Goal: Book appointment/travel/reservation

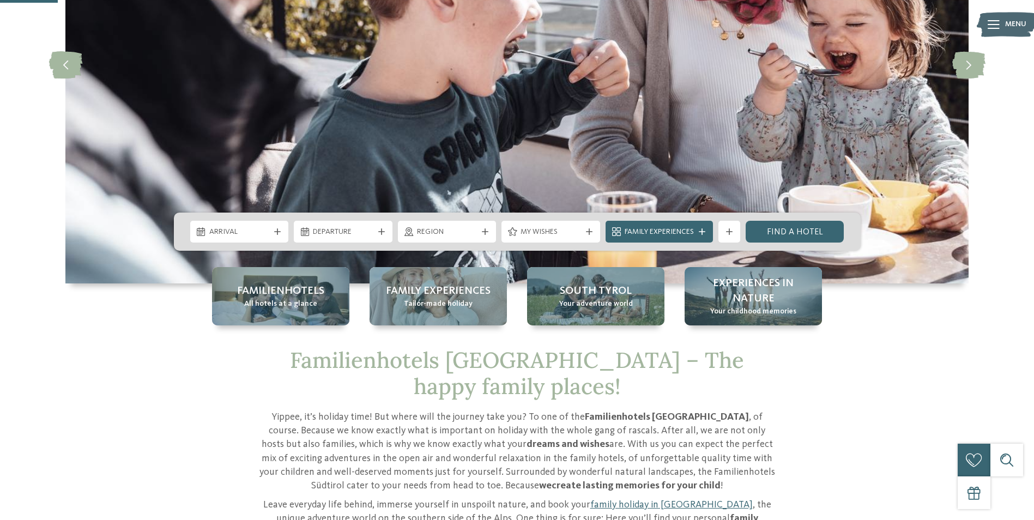
scroll to position [272, 0]
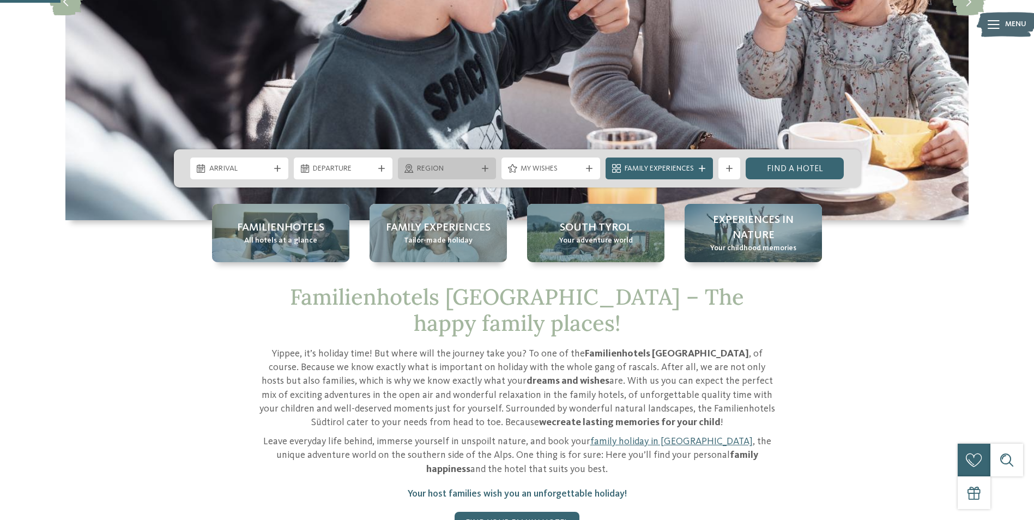
click at [438, 171] on span "Region" at bounding box center [447, 168] width 60 height 11
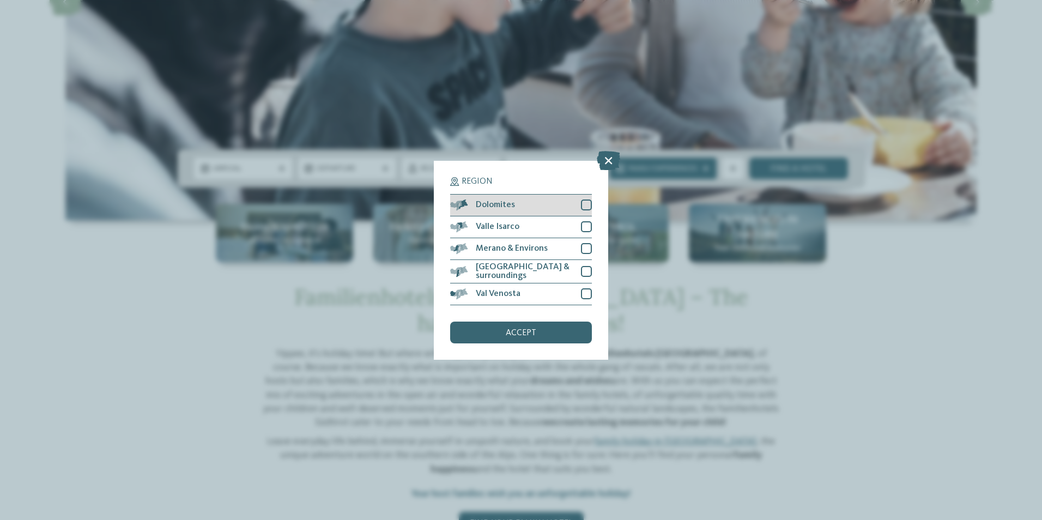
click at [482, 201] on span "Dolomites" at bounding box center [495, 205] width 39 height 9
click at [508, 337] on div "accept" at bounding box center [521, 333] width 142 height 22
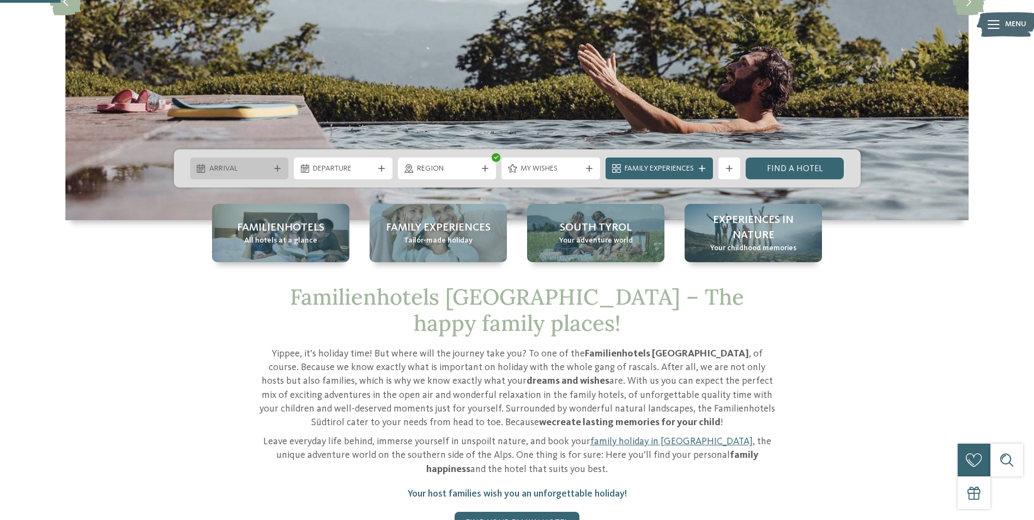
click at [277, 173] on div "Arrival" at bounding box center [239, 169] width 99 height 22
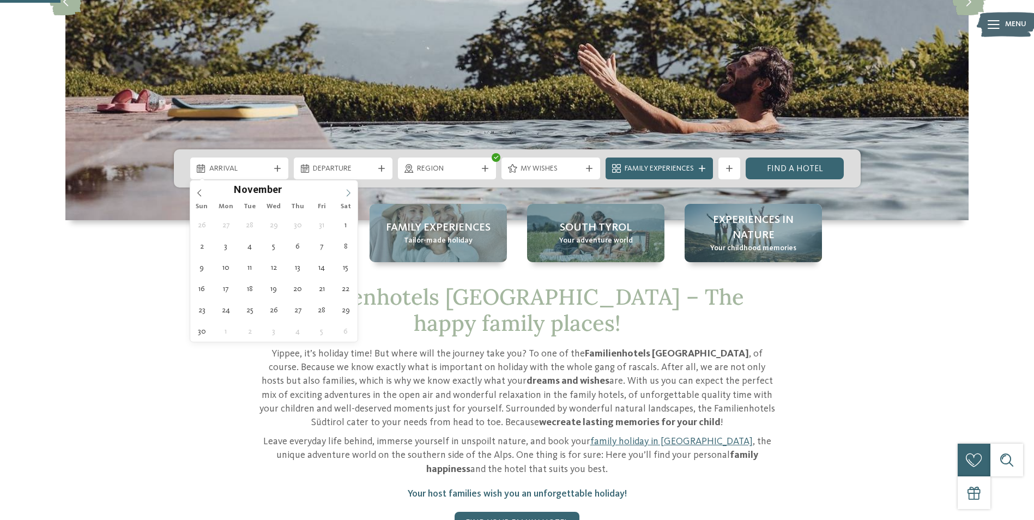
click at [349, 190] on icon at bounding box center [348, 193] width 8 height 8
type input "****"
click at [349, 190] on icon at bounding box center [348, 193] width 8 height 8
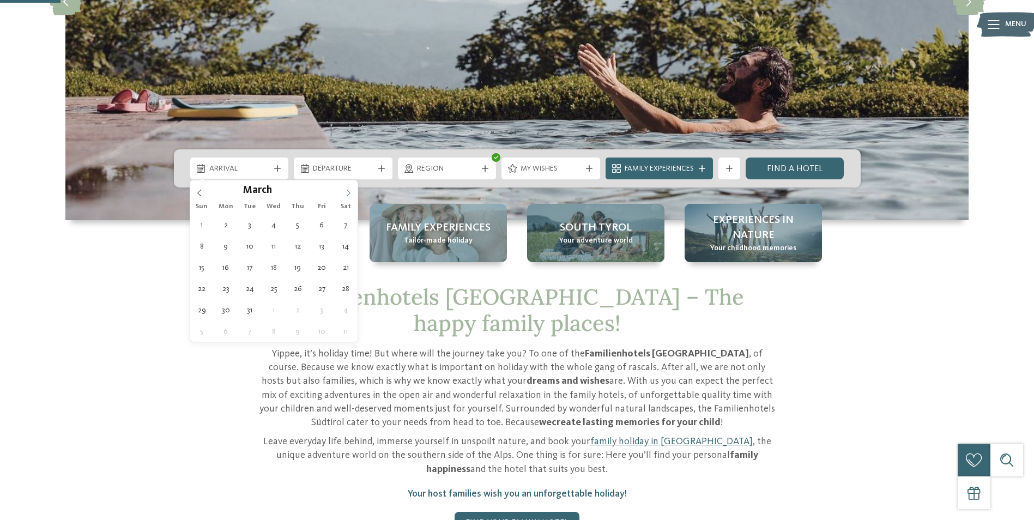
click at [349, 190] on icon at bounding box center [348, 193] width 8 height 8
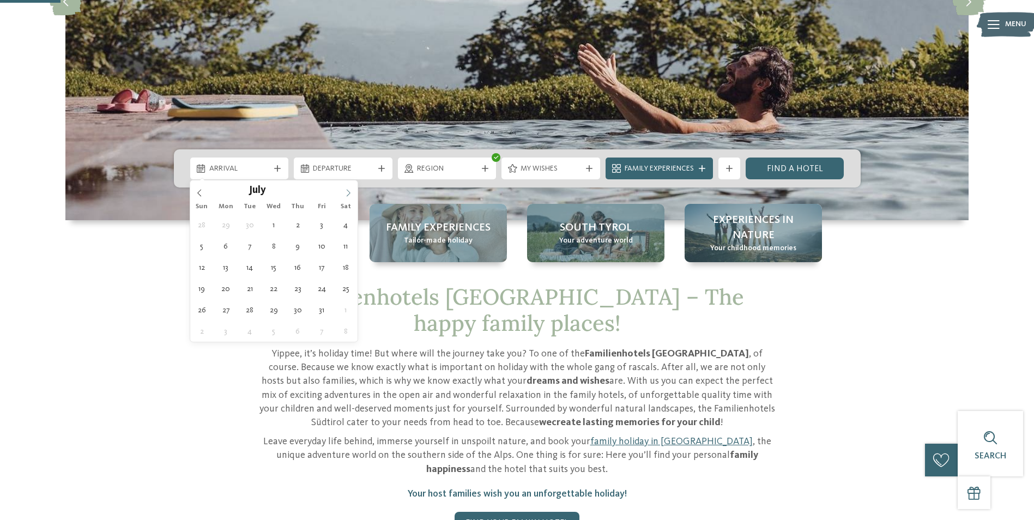
click at [349, 190] on icon at bounding box center [348, 193] width 8 height 8
type div "06.09.2026"
type input "****"
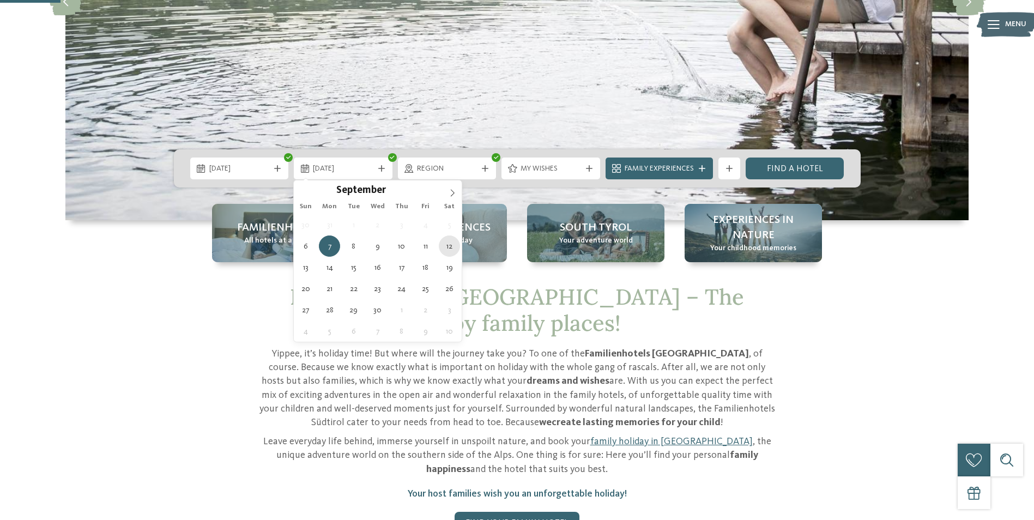
type div "12.09.2026"
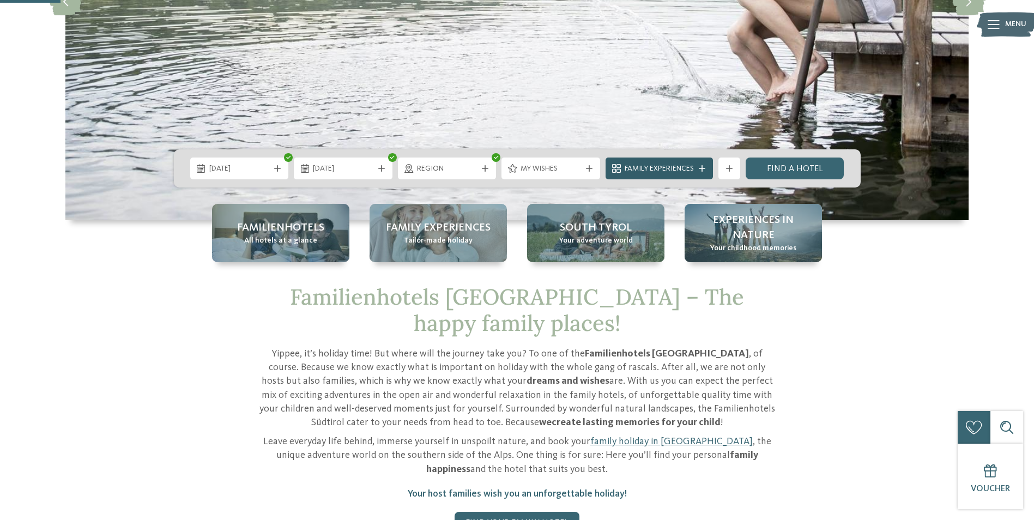
click at [668, 166] on span "Family Experiences" at bounding box center [659, 168] width 69 height 11
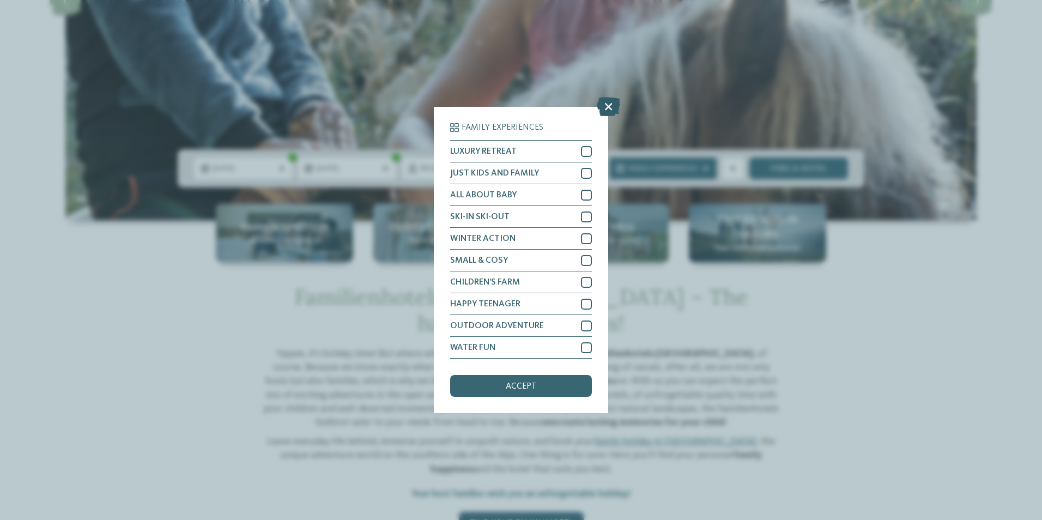
click at [608, 99] on icon at bounding box center [608, 106] width 23 height 19
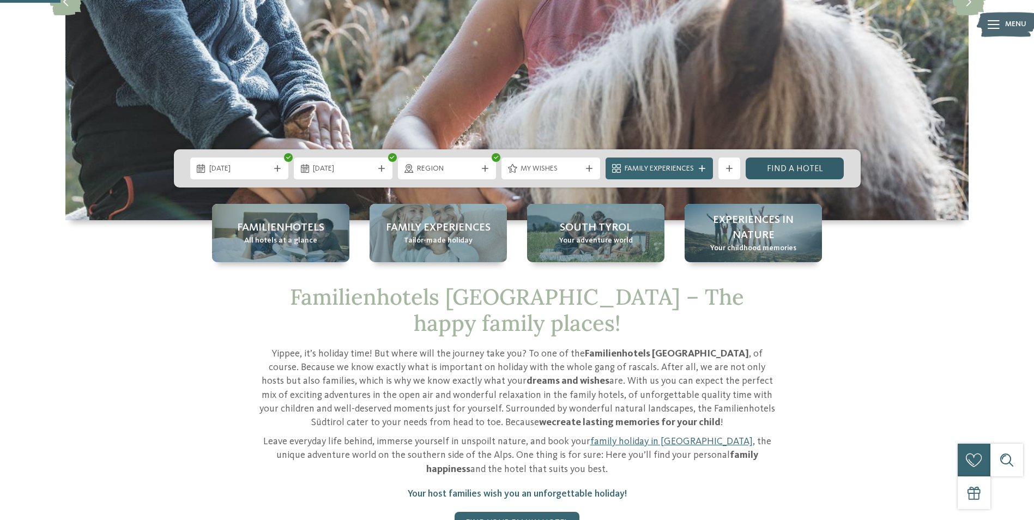
click at [826, 168] on link "Find a hotel" at bounding box center [795, 169] width 99 height 22
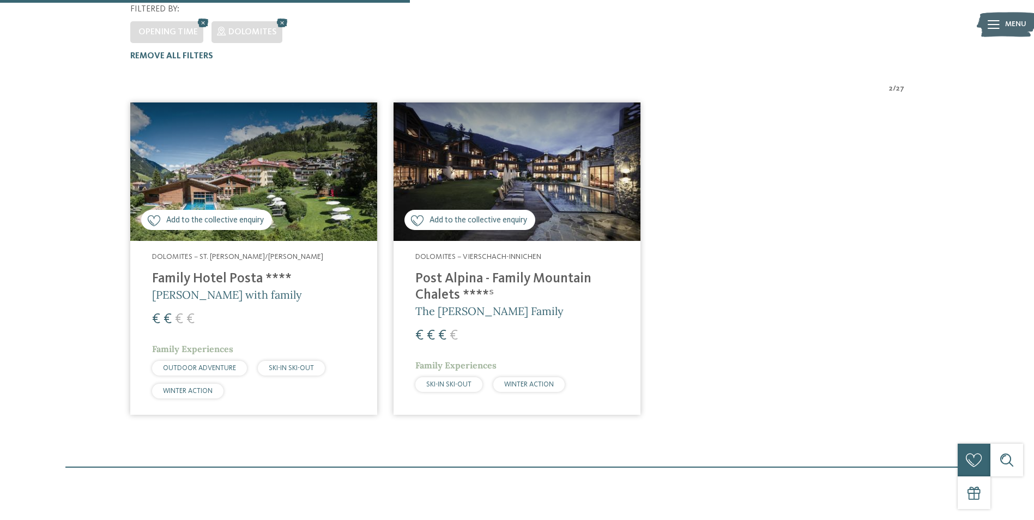
scroll to position [331, 0]
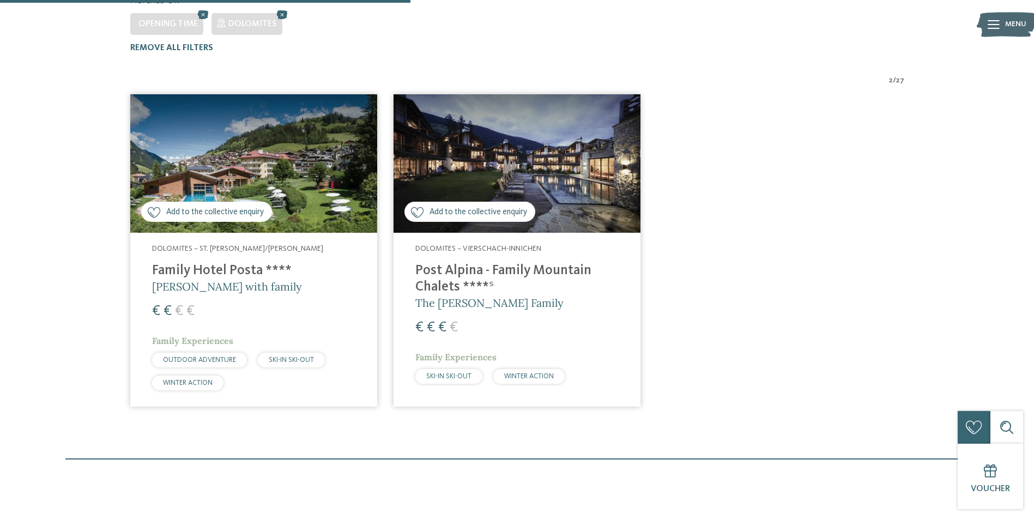
click at [259, 141] on img at bounding box center [253, 163] width 247 height 139
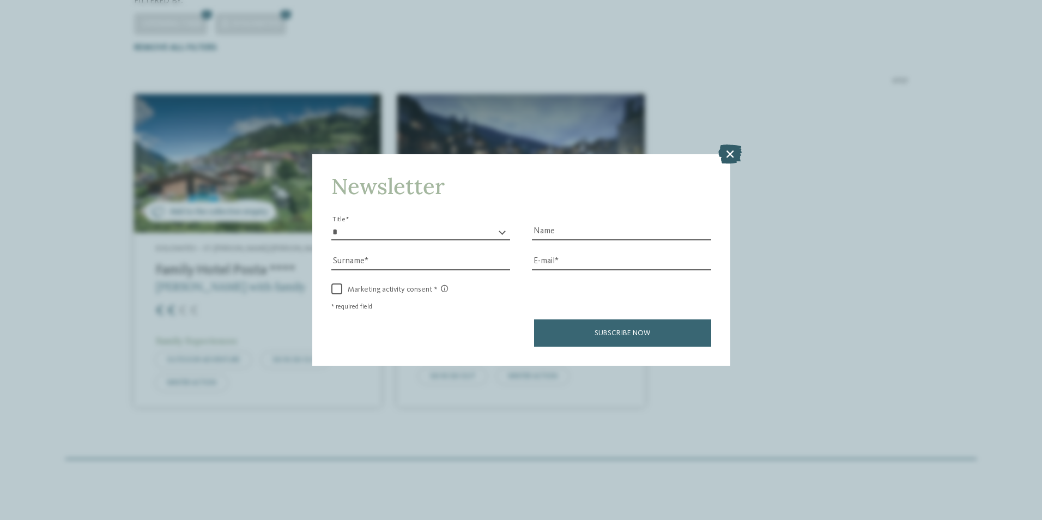
click at [724, 153] on icon at bounding box center [729, 153] width 23 height 19
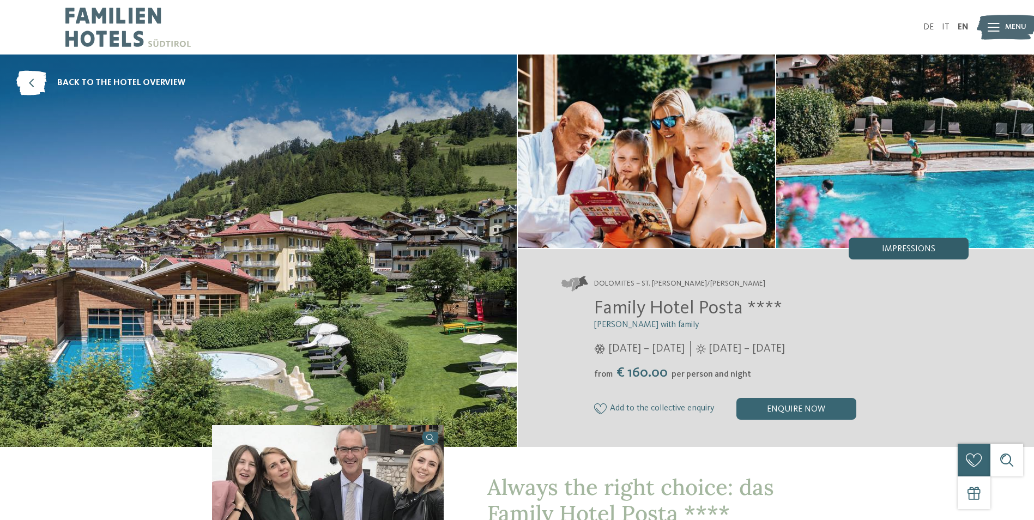
click at [951, 244] on div "Impressions" at bounding box center [909, 249] width 120 height 22
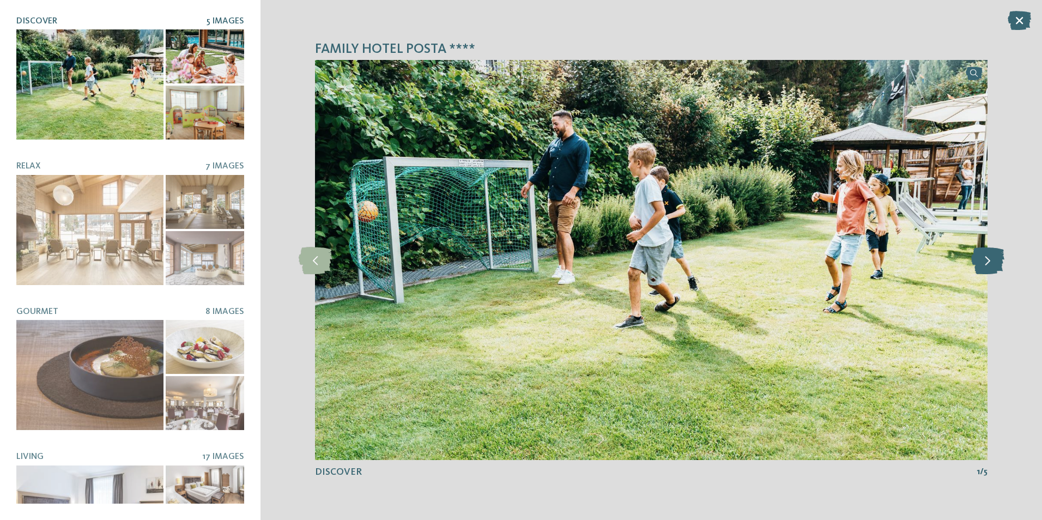
click at [990, 268] on icon at bounding box center [987, 259] width 33 height 27
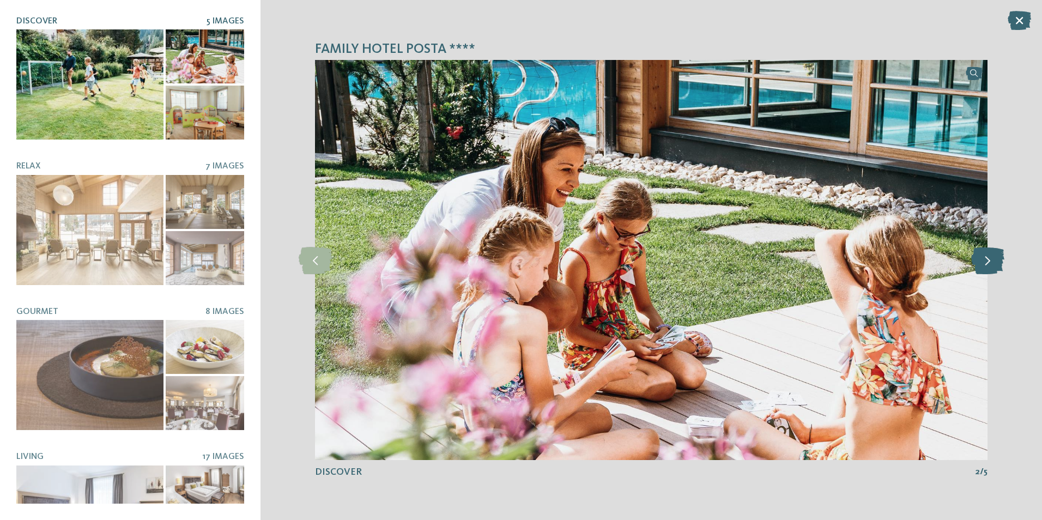
click at [990, 268] on icon at bounding box center [987, 259] width 33 height 27
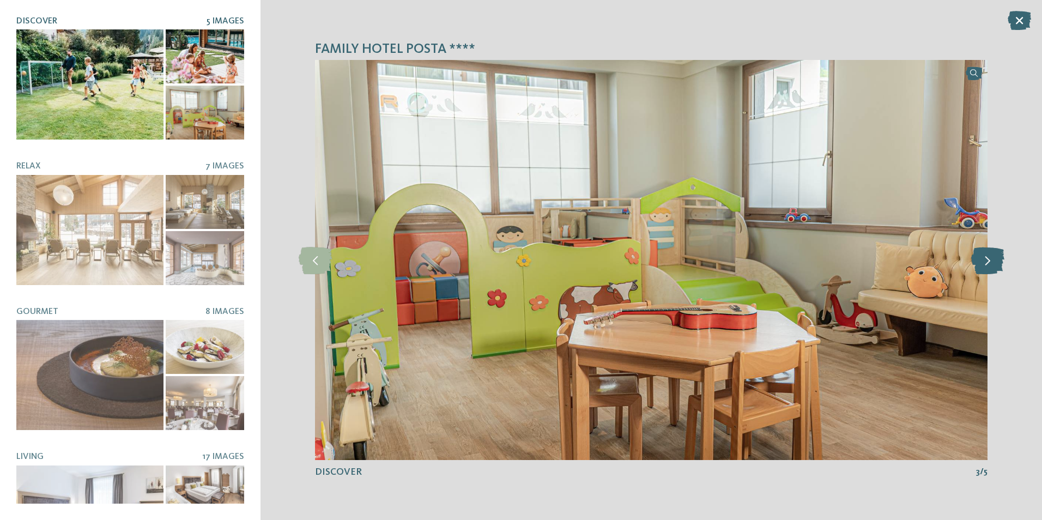
click at [990, 268] on icon at bounding box center [987, 259] width 33 height 27
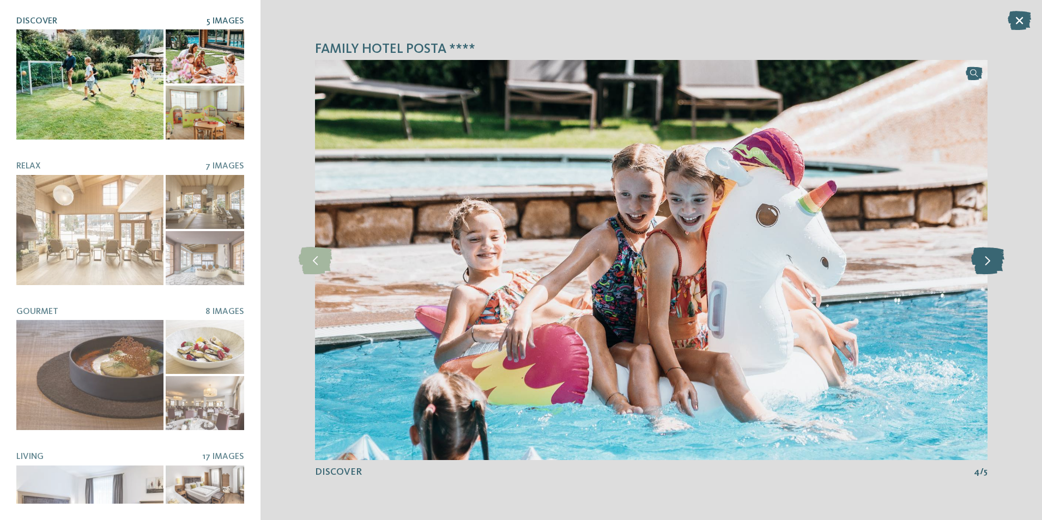
click at [990, 268] on icon at bounding box center [987, 259] width 33 height 27
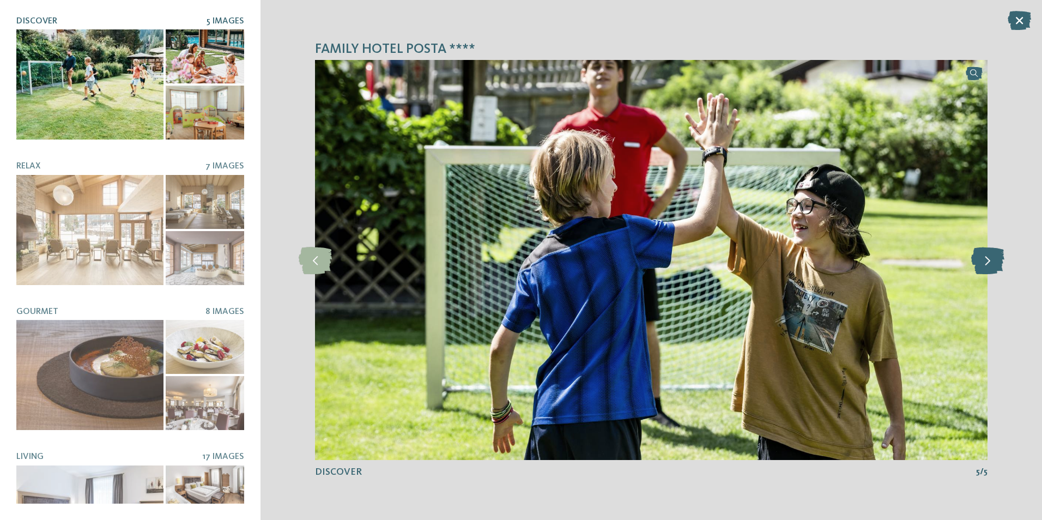
click at [990, 268] on icon at bounding box center [987, 259] width 33 height 27
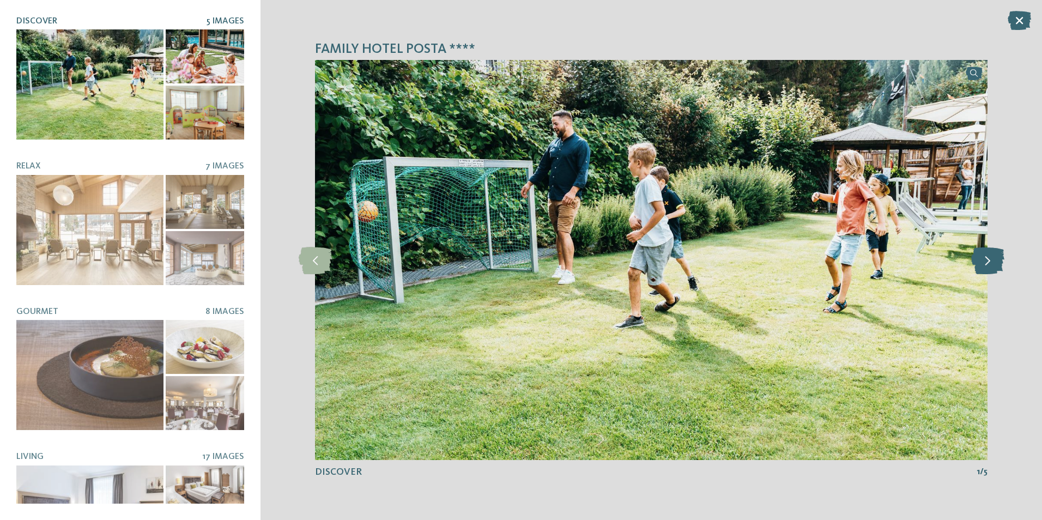
click at [990, 268] on icon at bounding box center [987, 259] width 33 height 27
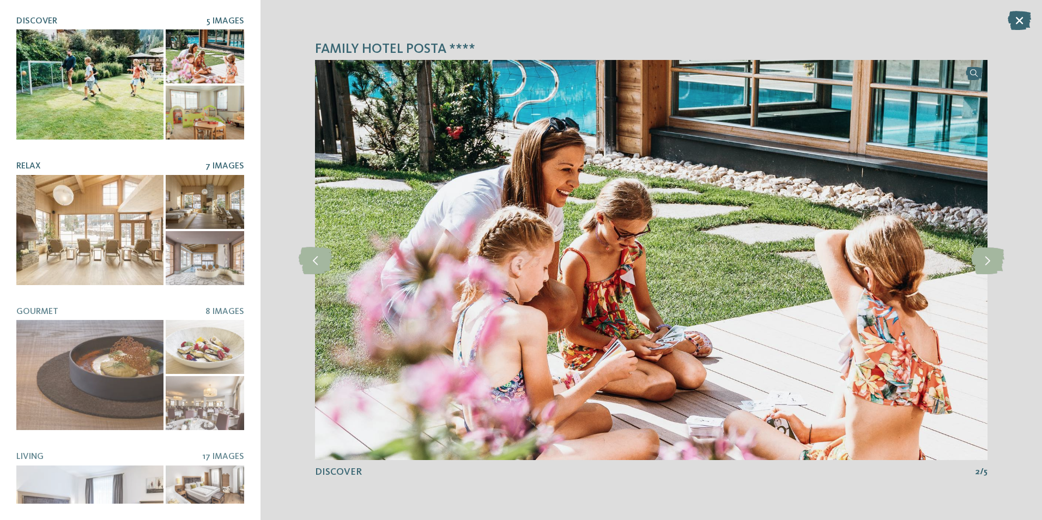
click at [198, 251] on div at bounding box center [205, 258] width 78 height 54
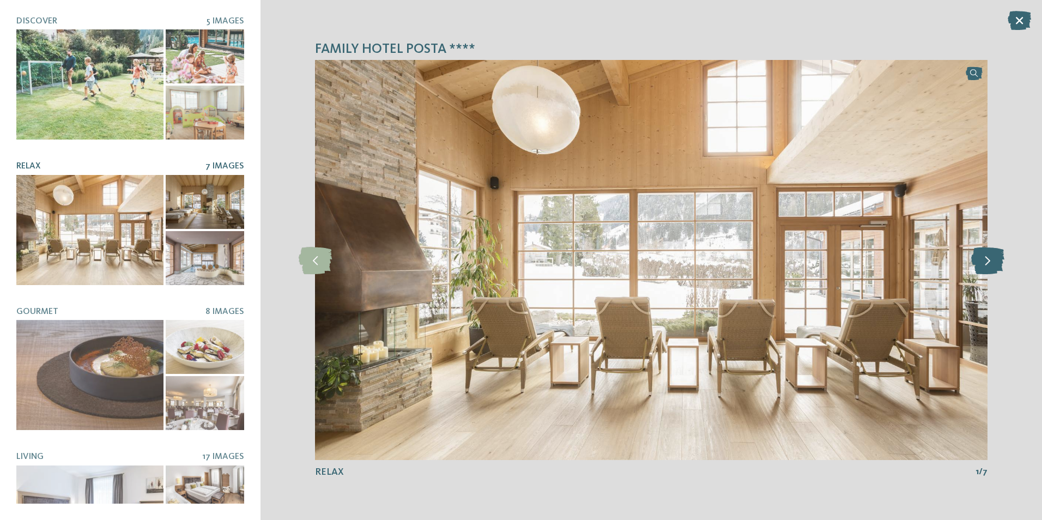
click at [985, 261] on icon at bounding box center [987, 259] width 33 height 27
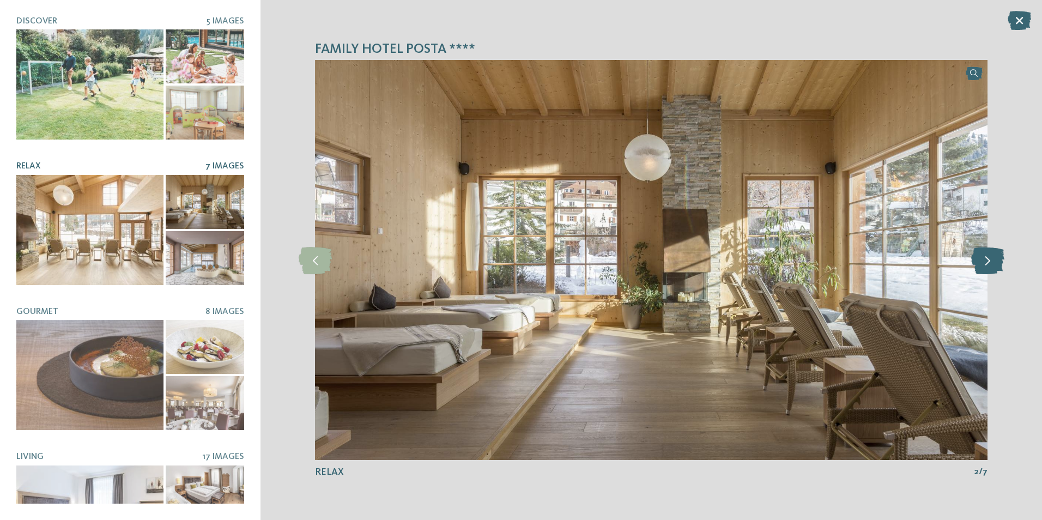
click at [985, 261] on icon at bounding box center [987, 259] width 33 height 27
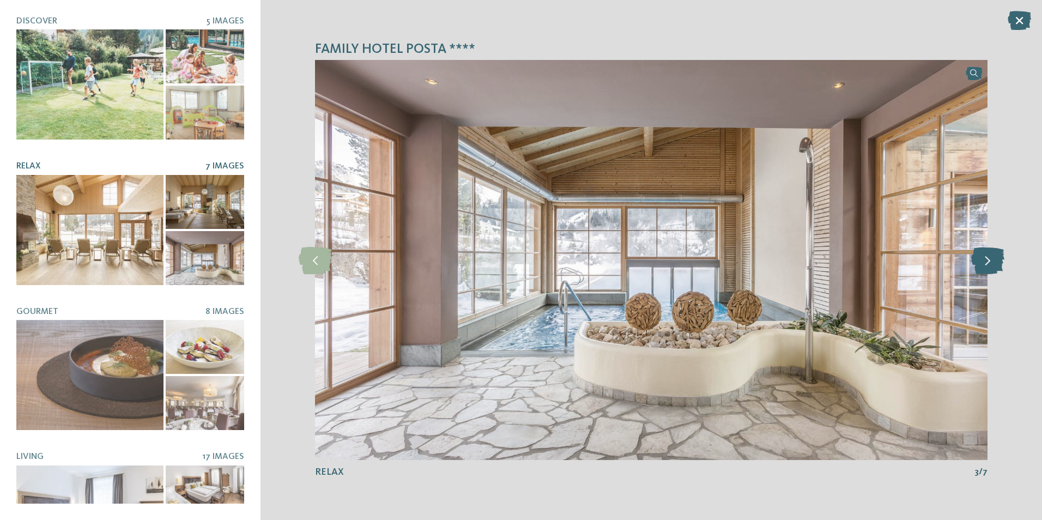
click at [985, 261] on icon at bounding box center [987, 259] width 33 height 27
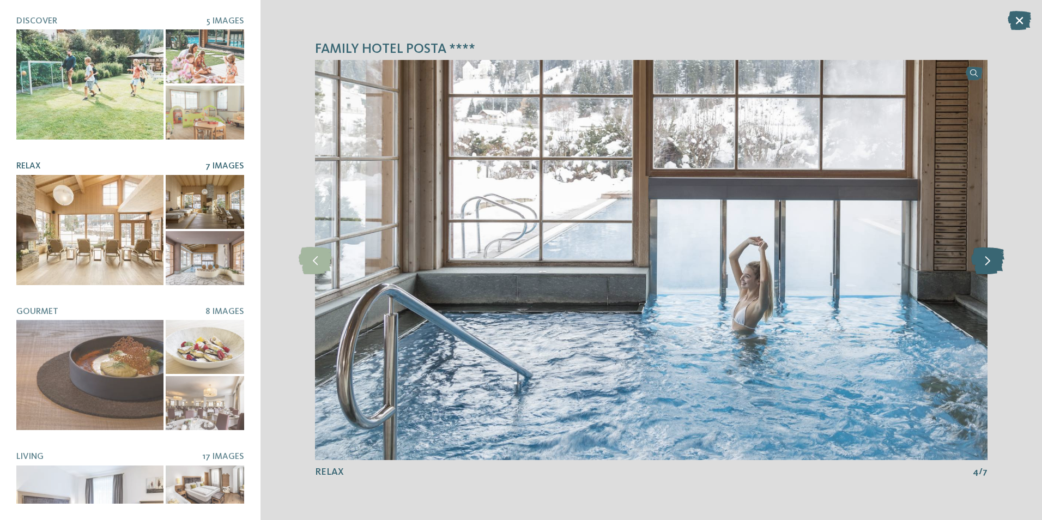
click at [985, 261] on icon at bounding box center [987, 259] width 33 height 27
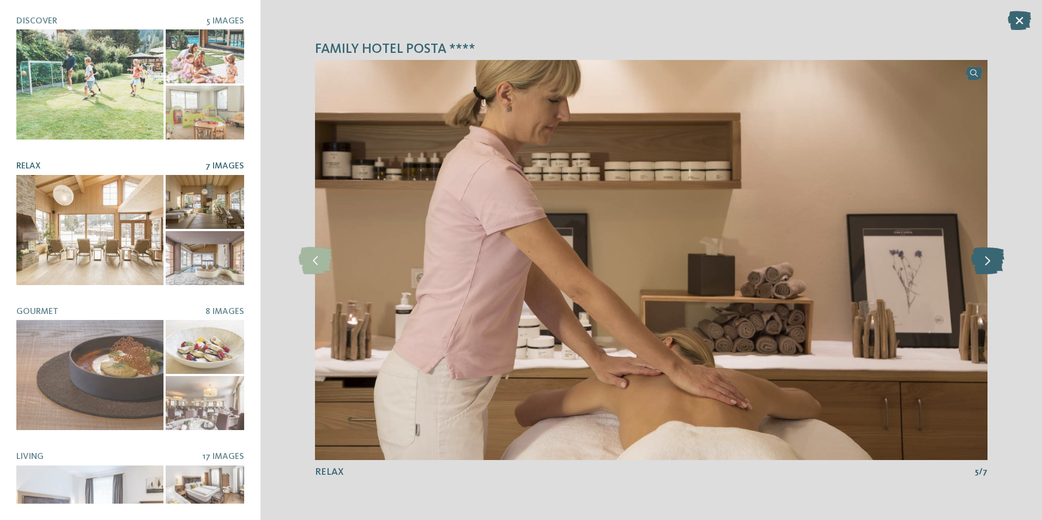
click at [985, 261] on icon at bounding box center [987, 259] width 33 height 27
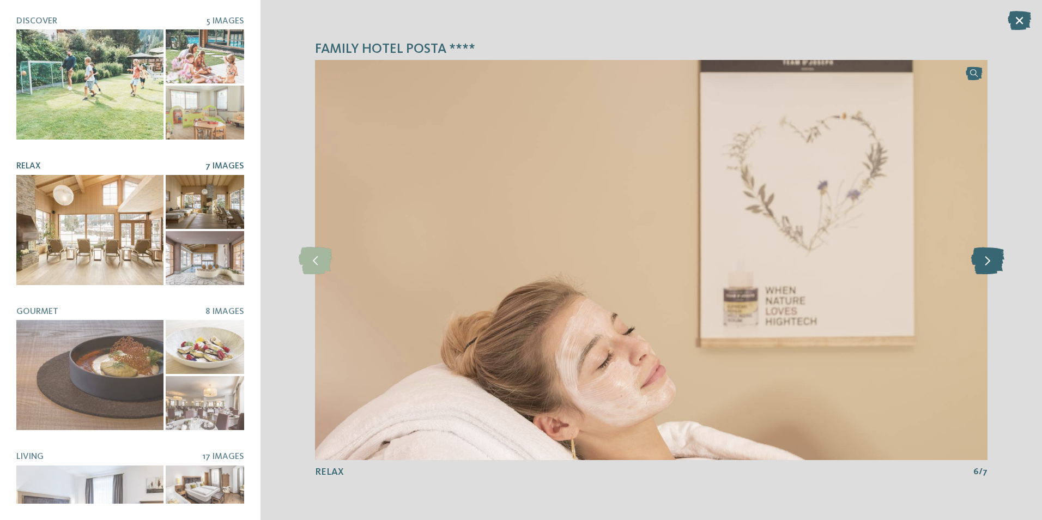
click at [985, 261] on icon at bounding box center [987, 259] width 33 height 27
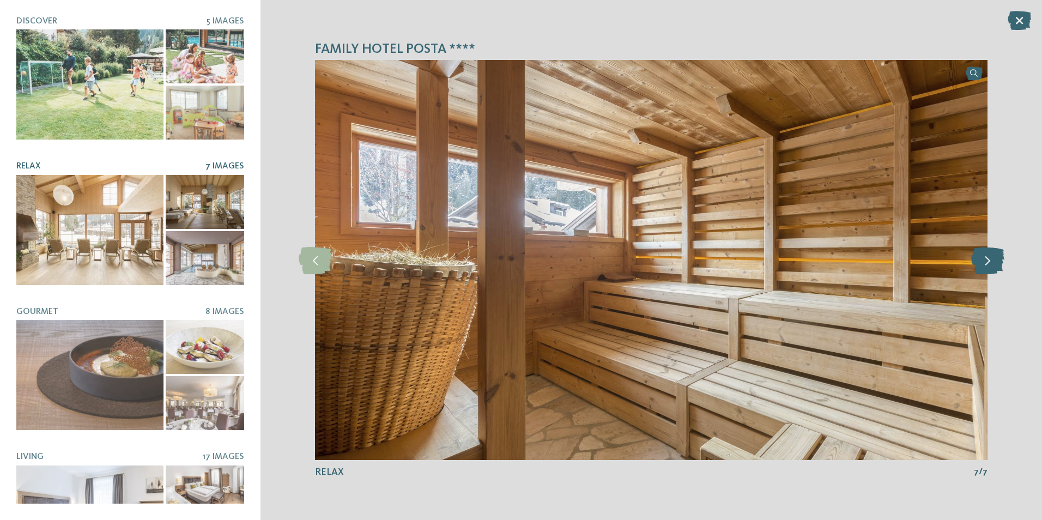
click at [985, 261] on icon at bounding box center [987, 259] width 33 height 27
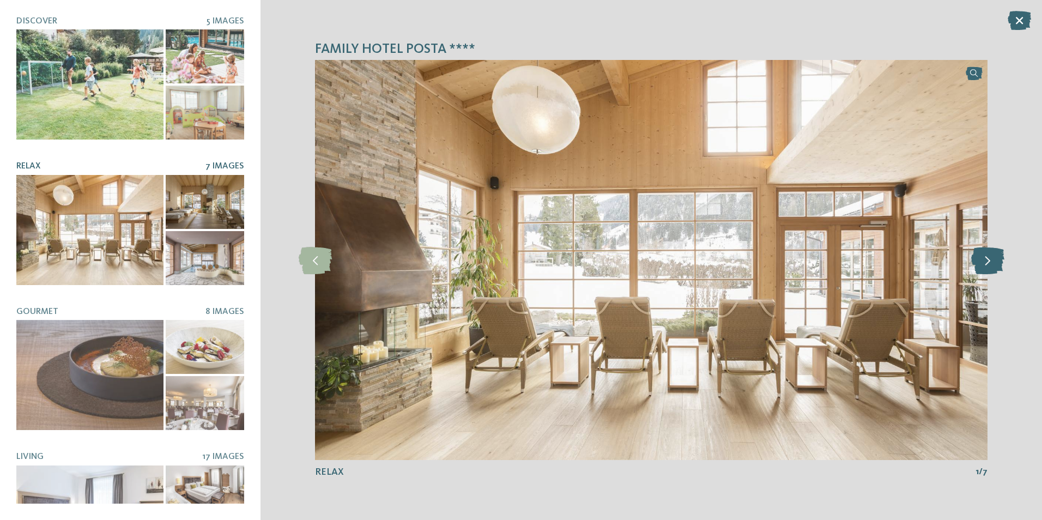
click at [985, 261] on icon at bounding box center [987, 259] width 33 height 27
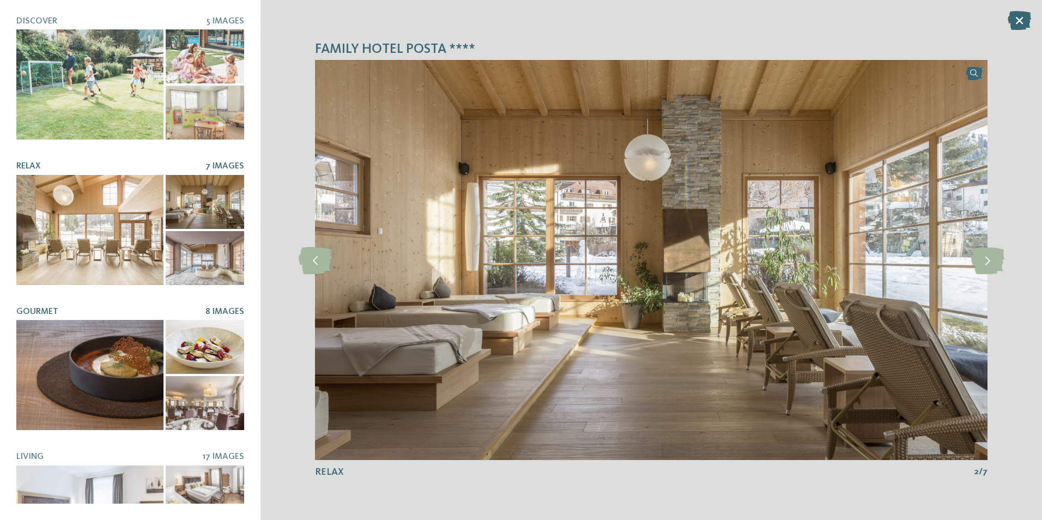
click at [218, 339] on div at bounding box center [205, 347] width 78 height 54
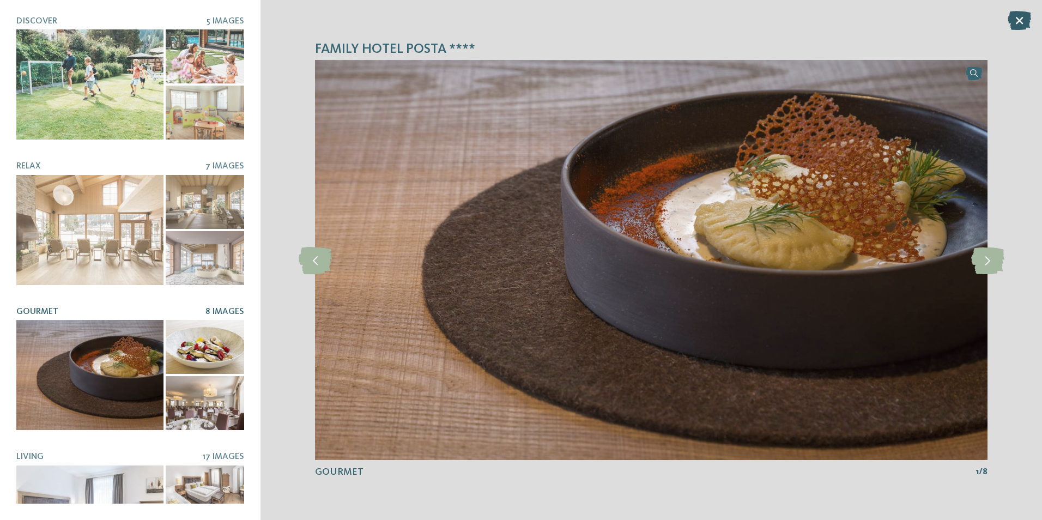
click at [1009, 22] on icon at bounding box center [1019, 20] width 23 height 19
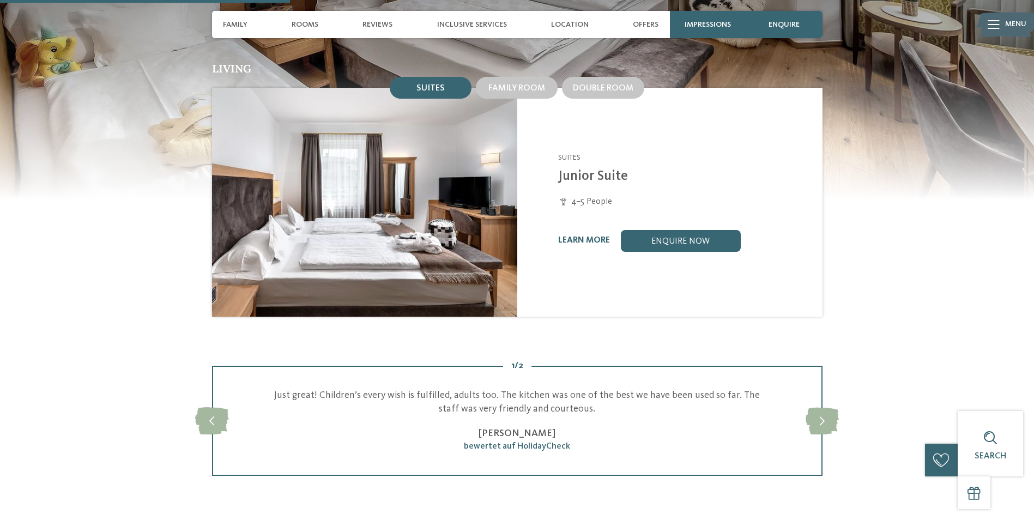
scroll to position [981, 0]
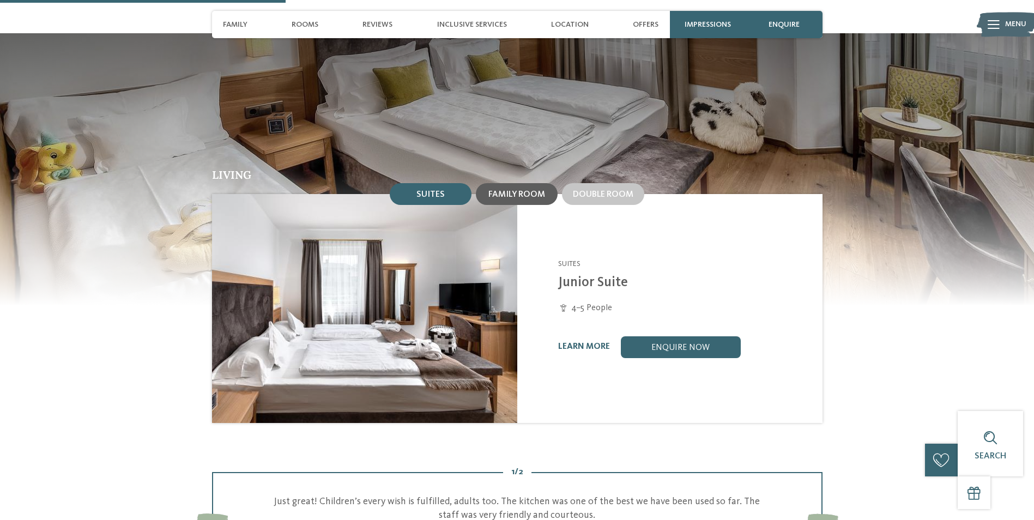
click at [528, 190] on span "Family room" at bounding box center [516, 194] width 57 height 9
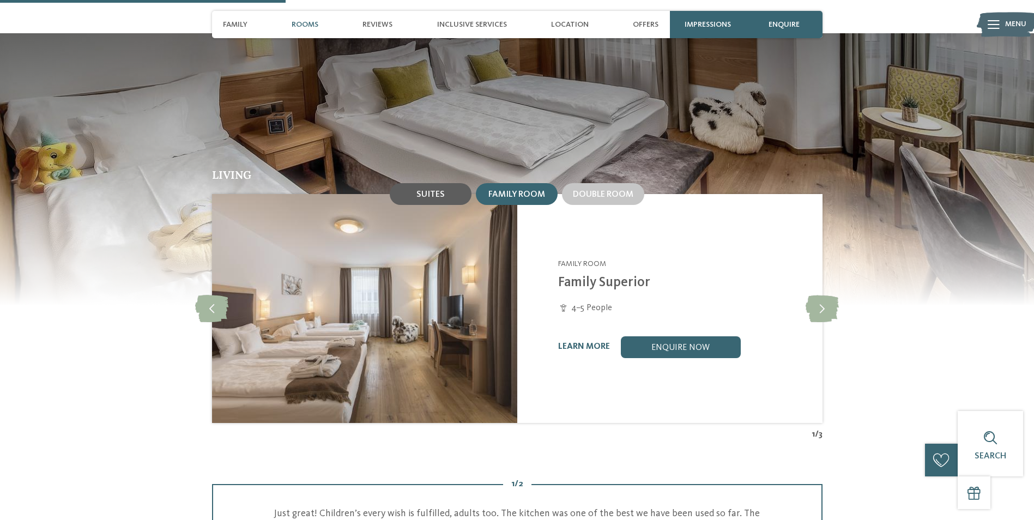
click at [441, 190] on span "Suites" at bounding box center [430, 194] width 28 height 9
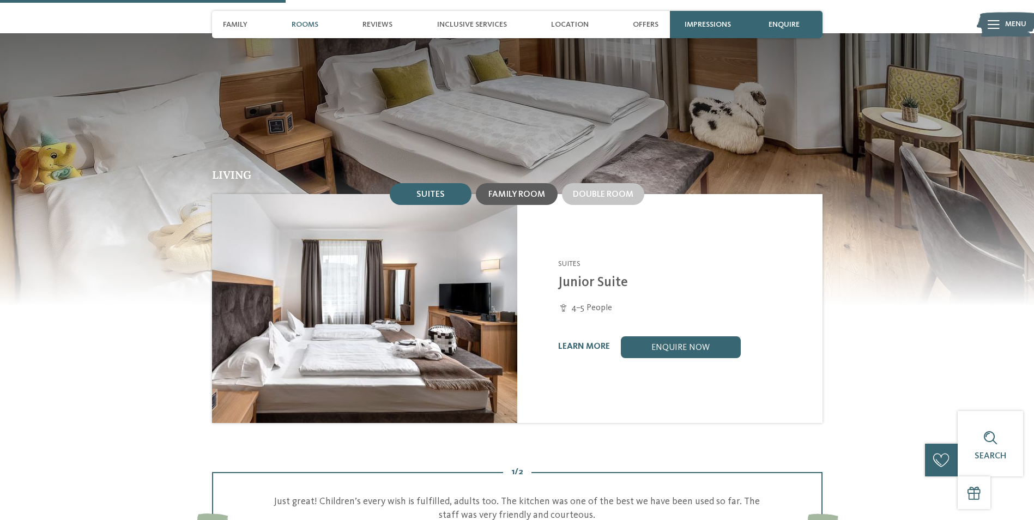
click at [526, 183] on div "Family room" at bounding box center [517, 194] width 82 height 22
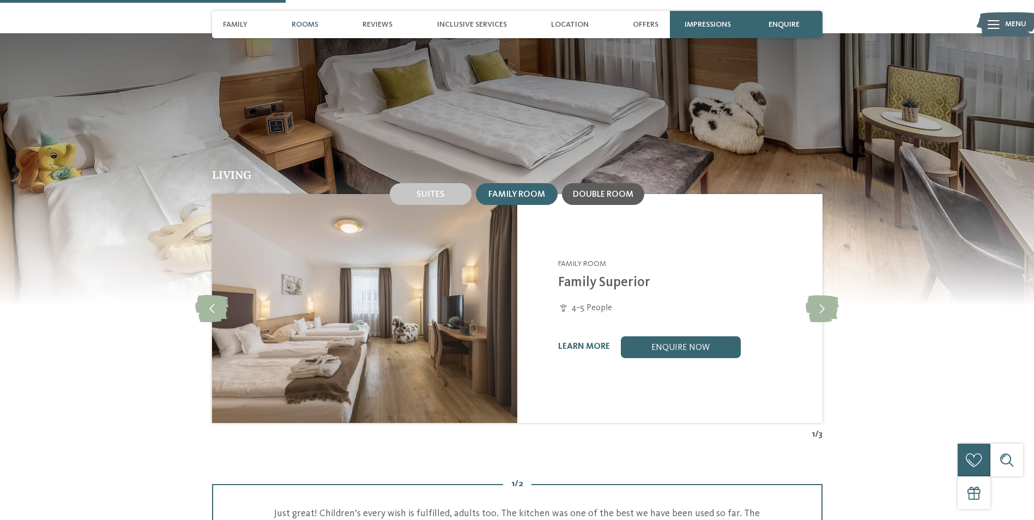
click at [584, 189] on div "Double room" at bounding box center [603, 194] width 60 height 10
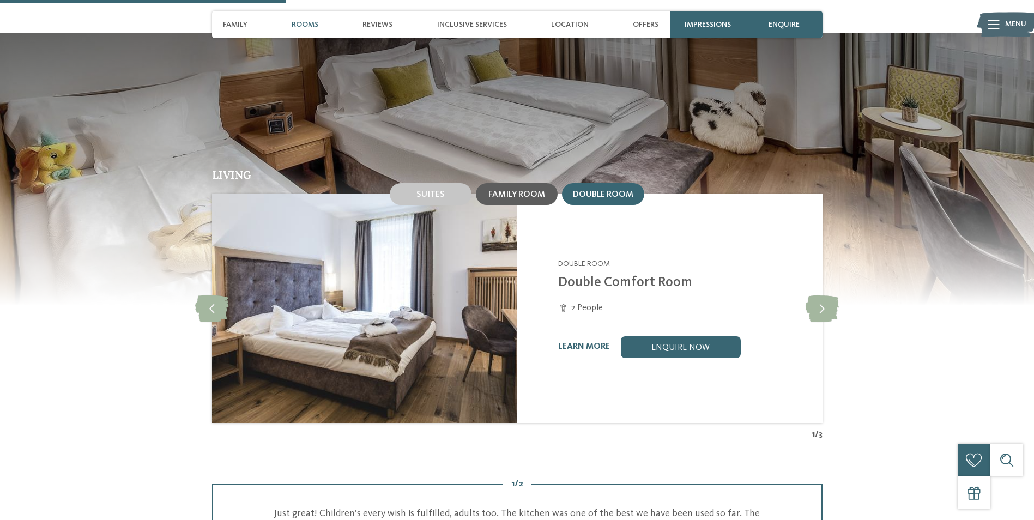
click at [495, 190] on span "Family room" at bounding box center [516, 194] width 57 height 9
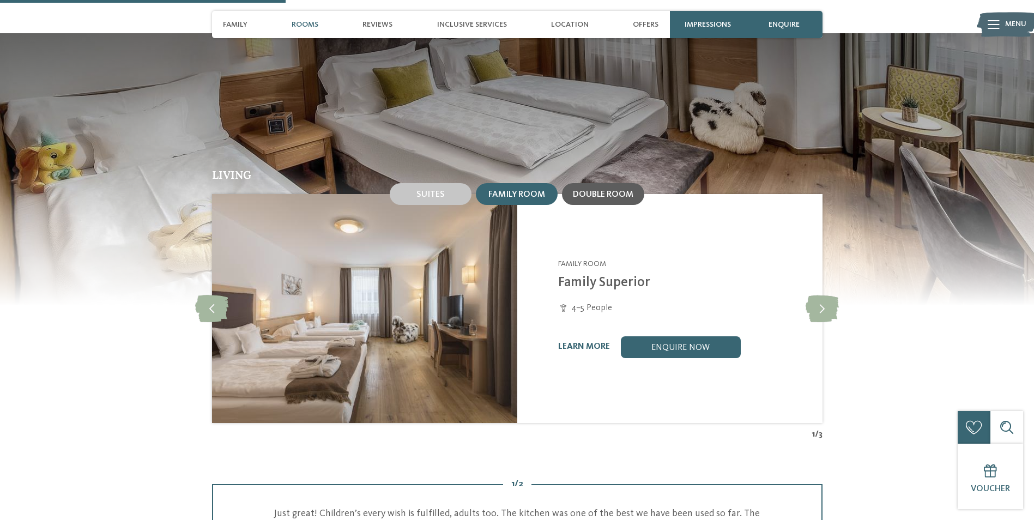
click at [564, 183] on div "Double room" at bounding box center [603, 194] width 82 height 22
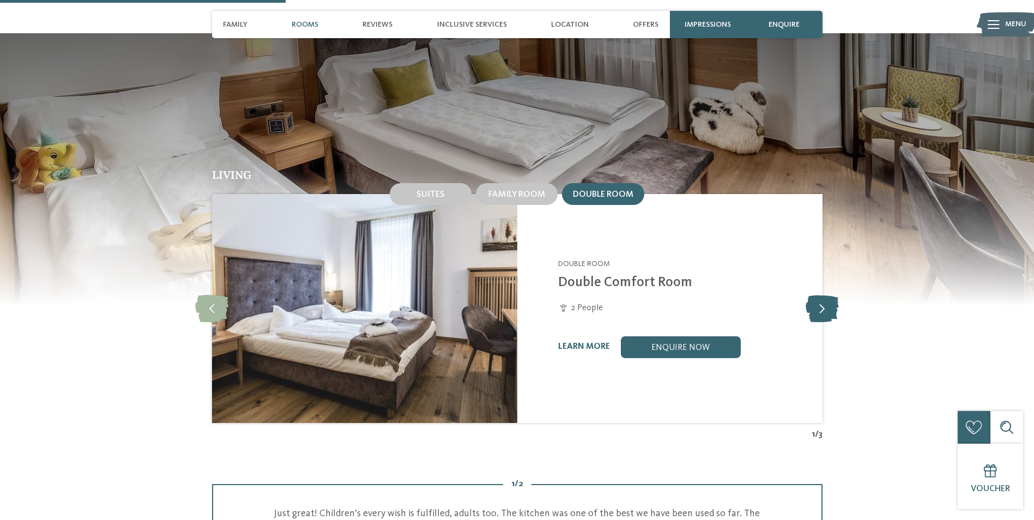
click at [819, 295] on icon at bounding box center [821, 308] width 33 height 27
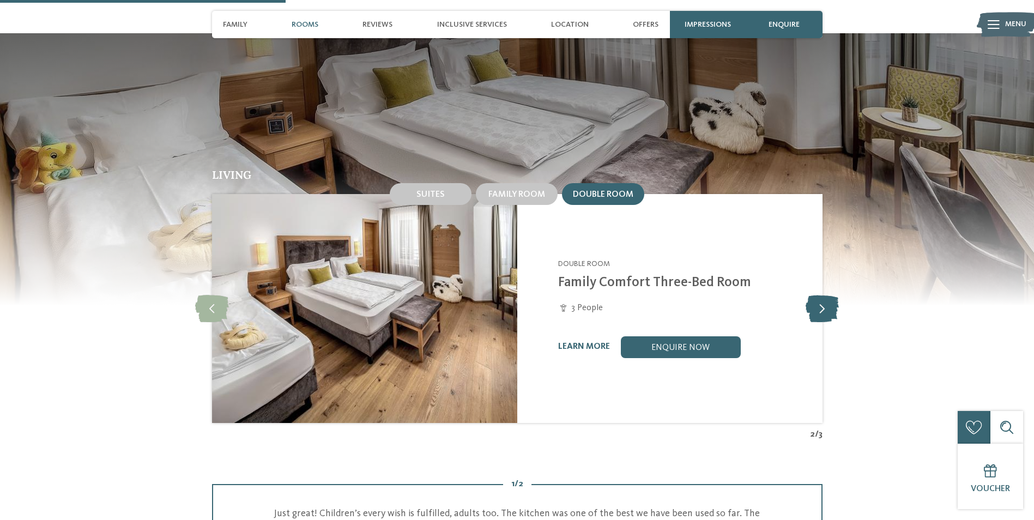
click at [819, 295] on icon at bounding box center [821, 308] width 33 height 27
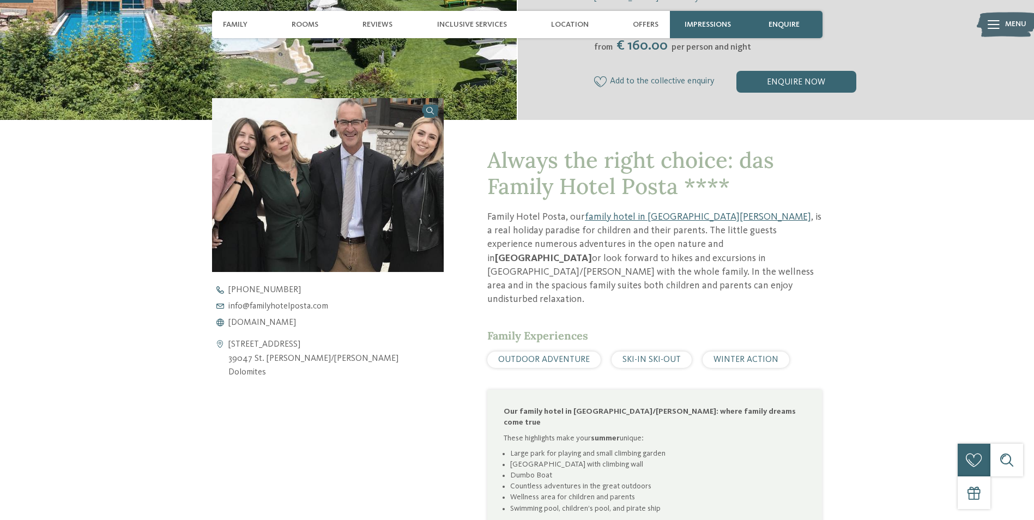
scroll to position [0, 0]
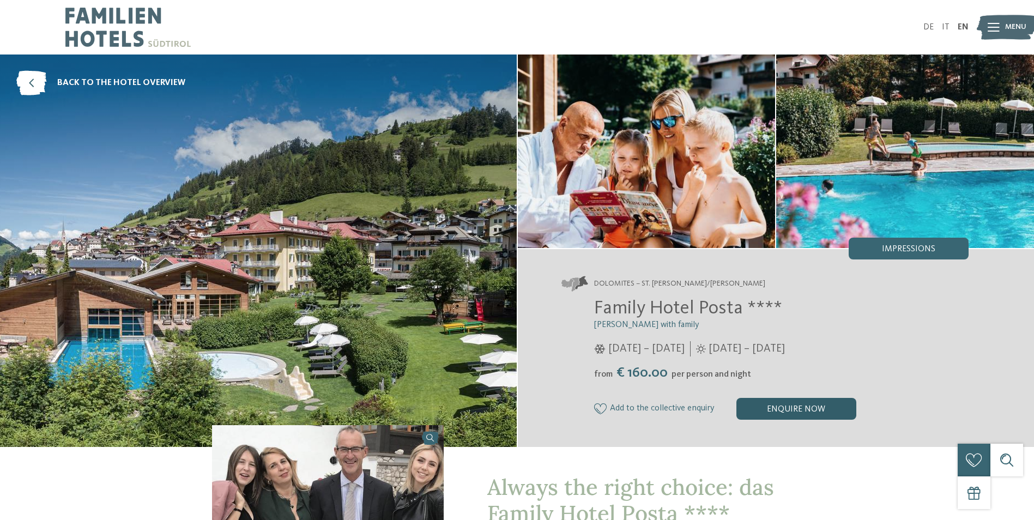
click at [756, 408] on div "enquire now" at bounding box center [796, 409] width 120 height 22
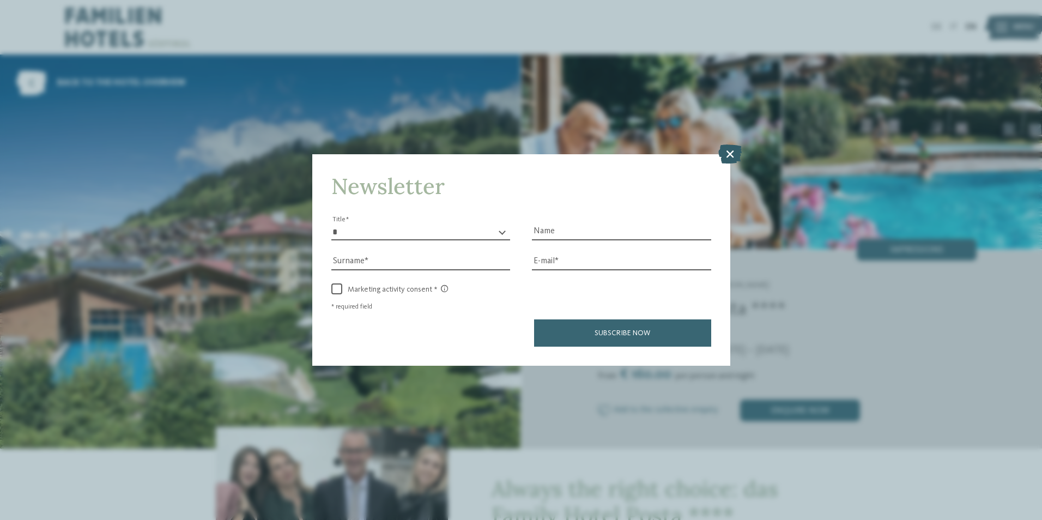
click at [735, 160] on icon at bounding box center [729, 153] width 23 height 19
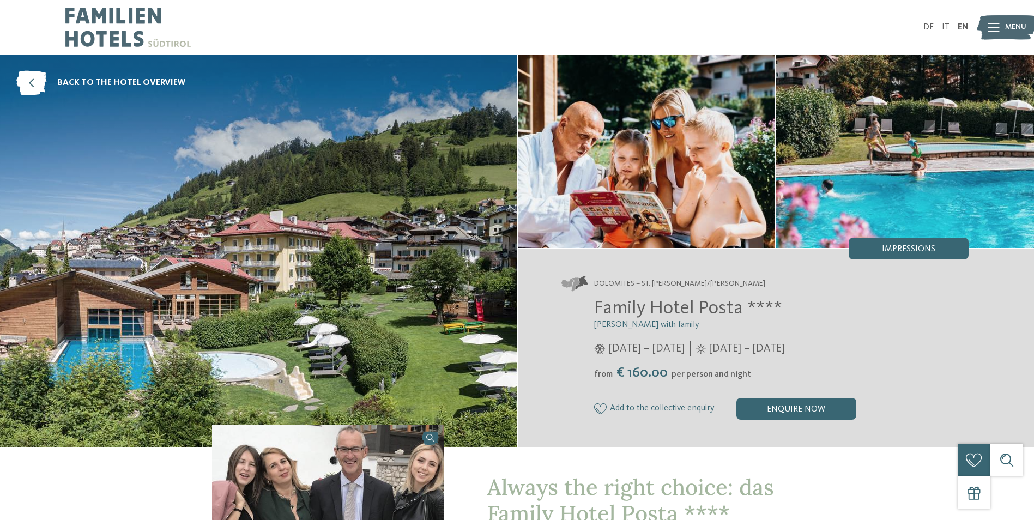
click at [1002, 29] on img at bounding box center [1007, 28] width 60 height 30
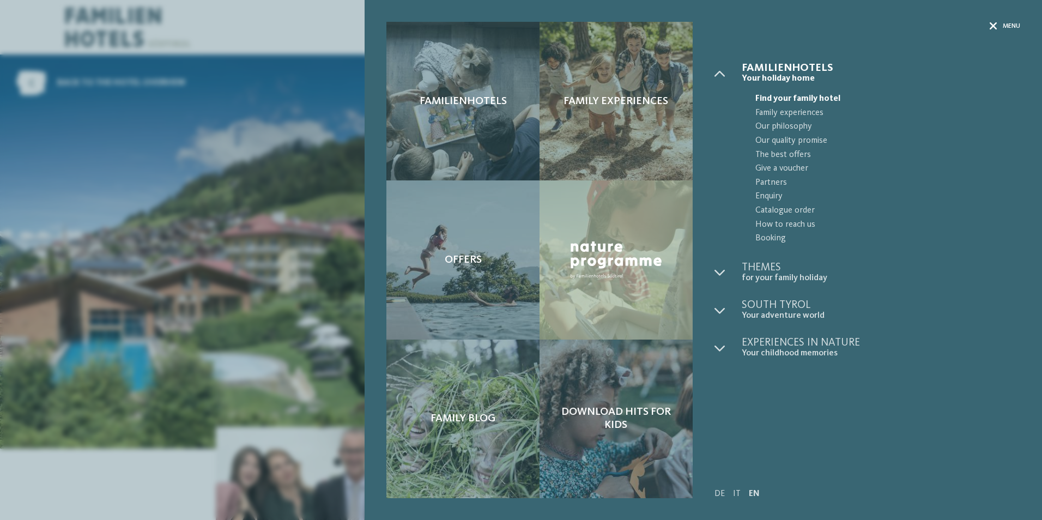
click at [992, 22] on icon at bounding box center [994, 26] width 8 height 8
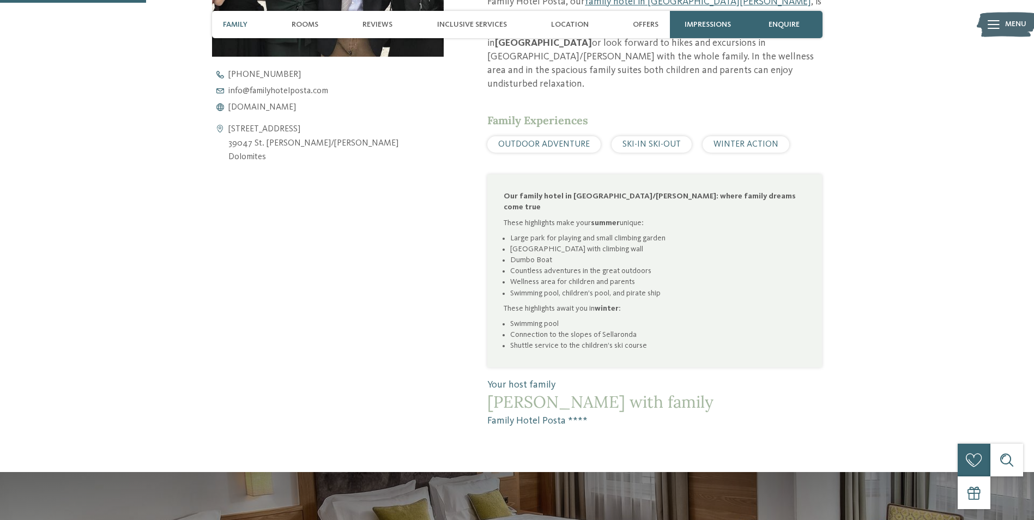
scroll to position [545, 0]
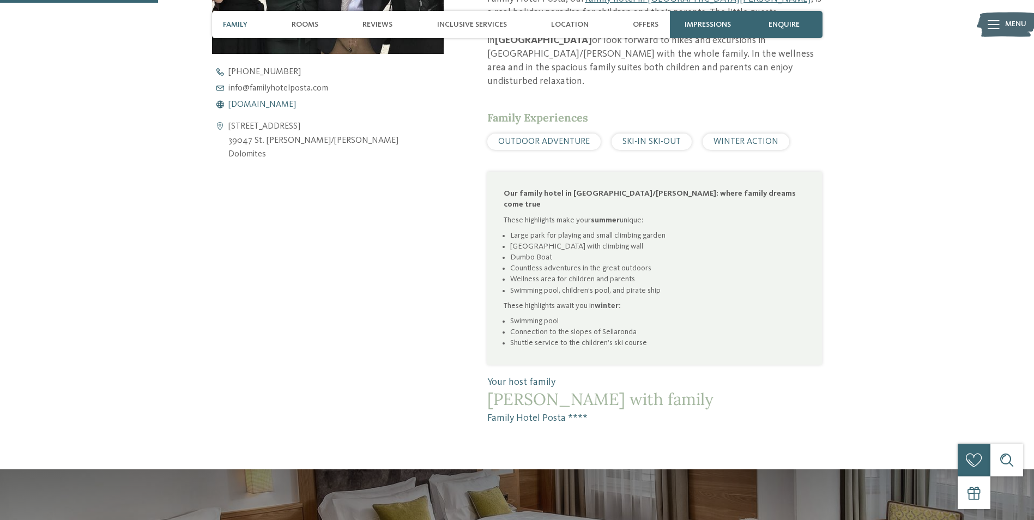
click at [265, 105] on span "[DOMAIN_NAME]" at bounding box center [262, 104] width 68 height 9
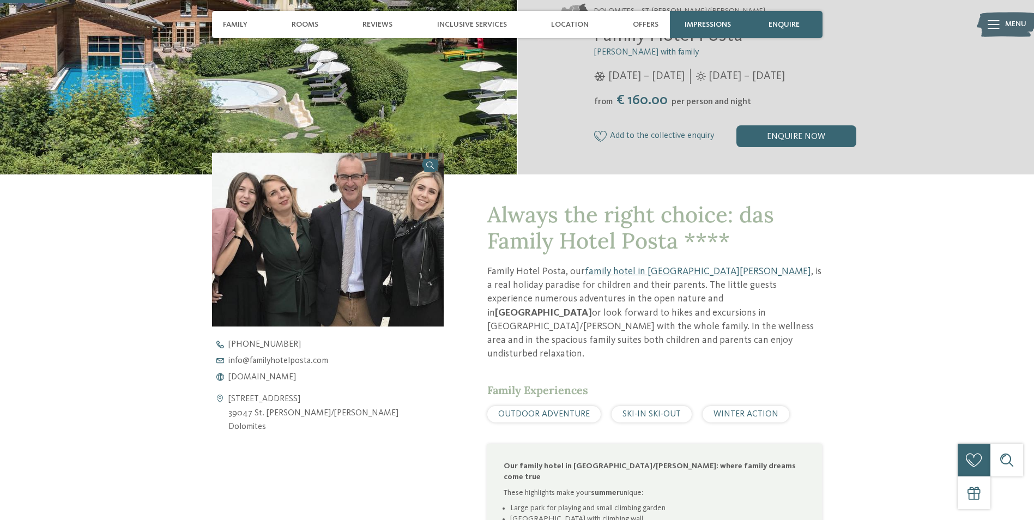
scroll to position [0, 0]
